Goal: Task Accomplishment & Management: Complete application form

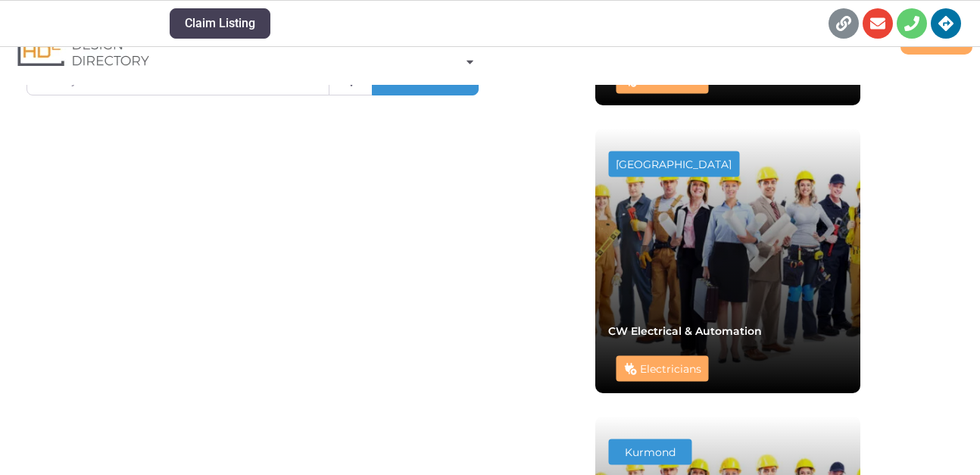
scroll to position [518, 0]
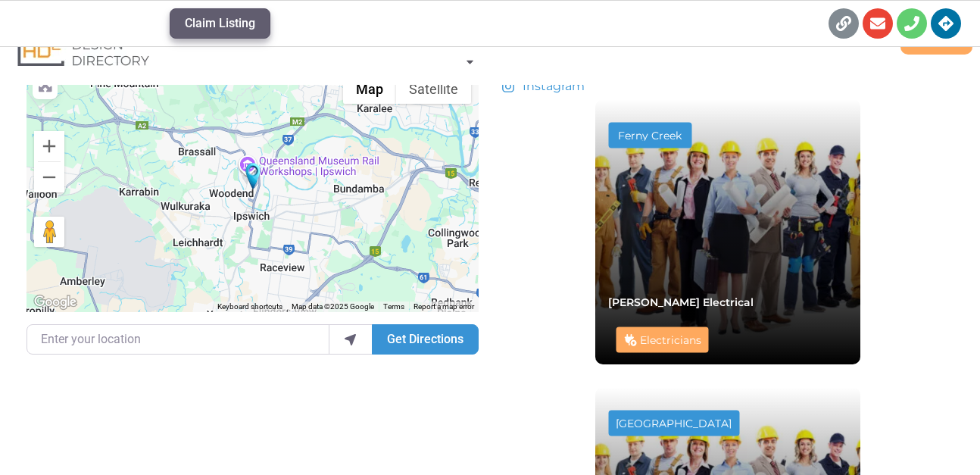
click at [225, 29] on button "Claim Listing" at bounding box center [220, 23] width 101 height 30
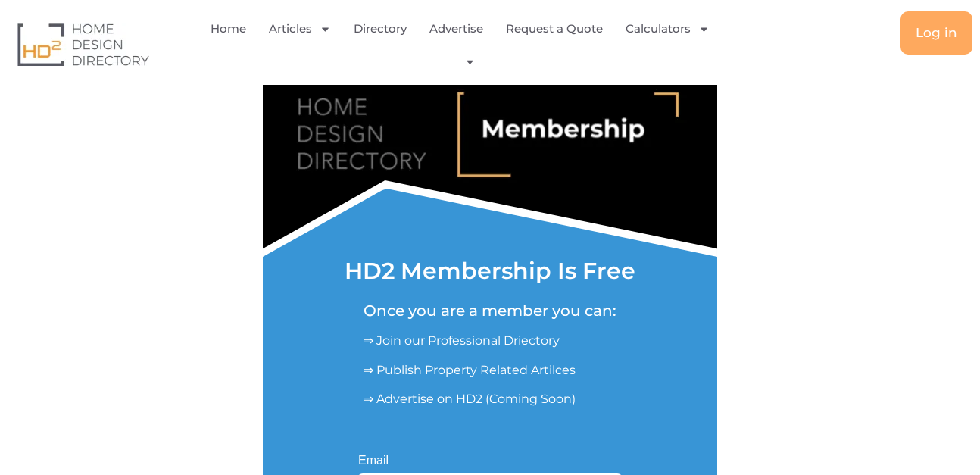
scroll to position [279, 0]
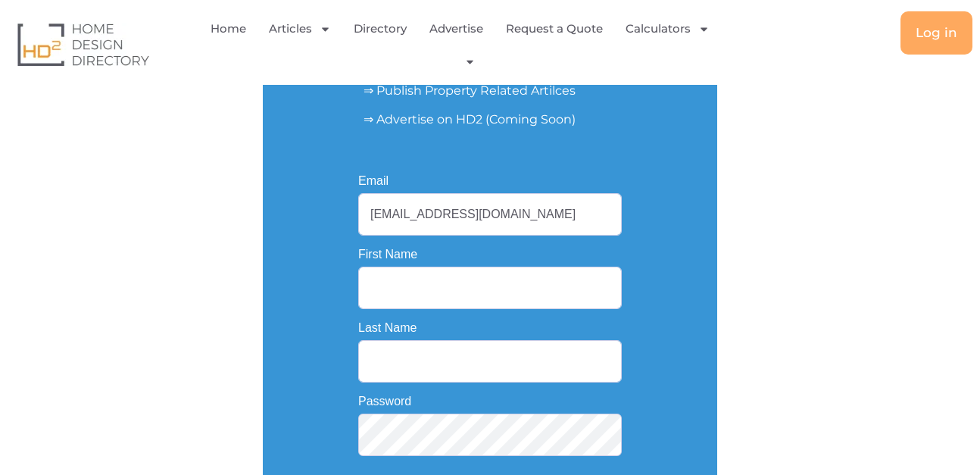
click at [395, 286] on input "First Name" at bounding box center [490, 288] width 264 height 42
click at [430, 222] on input "[EMAIL_ADDRESS][DOMAIN_NAME]" at bounding box center [490, 214] width 264 height 42
click at [431, 221] on input "[EMAIL_ADDRESS][DOMAIN_NAME]" at bounding box center [490, 214] width 264 height 42
click at [630, 300] on div "Email [EMAIL_ADDRESS][DOMAIN_NAME] First Name Last Name Password Join Now Log In" at bounding box center [490, 344] width 317 height 393
